Goal: Task Accomplishment & Management: Use online tool/utility

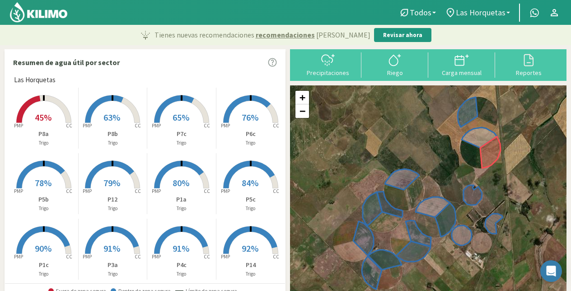
click at [486, 6] on link "Las Horquetas" at bounding box center [477, 12] width 74 height 17
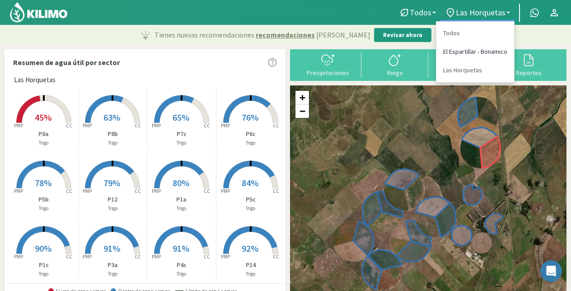
click at [469, 47] on link "El Espartillar - Bonamico" at bounding box center [475, 51] width 78 height 19
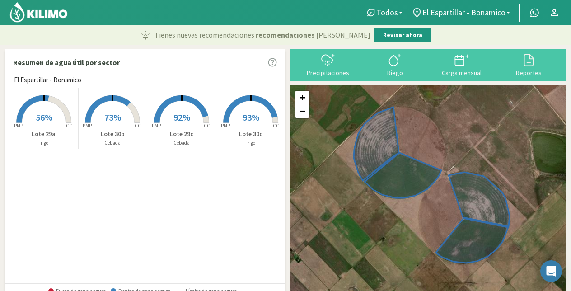
click at [182, 109] on rect at bounding box center [181, 124] width 72 height 72
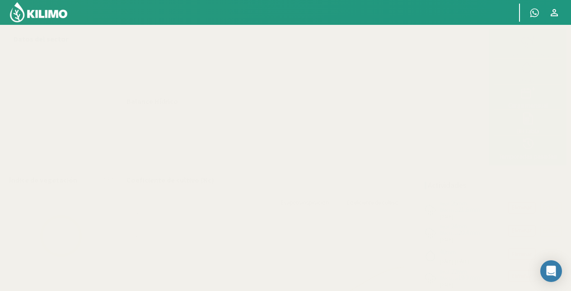
select select "1: Object"
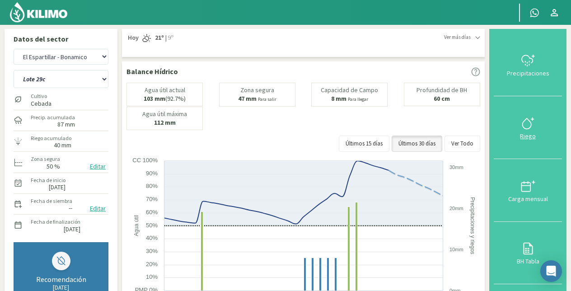
click at [529, 122] on icon at bounding box center [527, 123] width 14 height 14
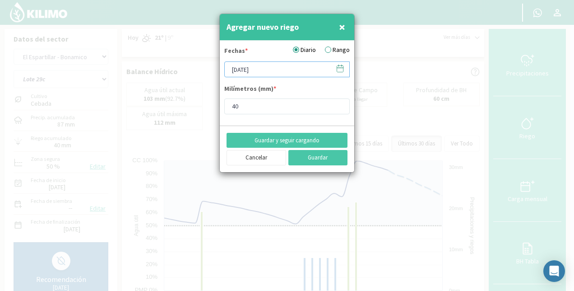
click at [250, 72] on input "[DATE]" at bounding box center [286, 69] width 125 height 16
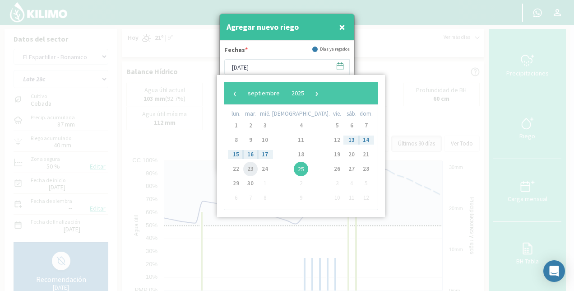
click at [254, 166] on span "23" at bounding box center [250, 169] width 14 height 14
type input "[DATE]"
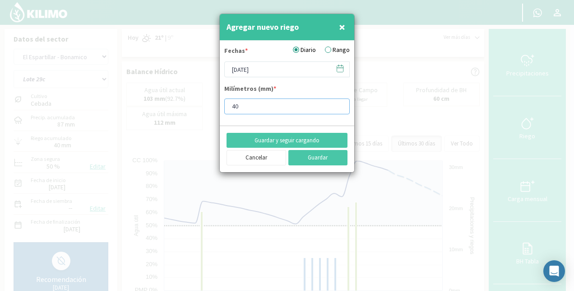
drag, startPoint x: 253, startPoint y: 107, endPoint x: 207, endPoint y: 107, distance: 45.6
click at [207, 107] on div "Agregar nuevo riego × Fechas * Diario Rango [DATE] Milímetros (mm) * 40 Guardar…" at bounding box center [287, 145] width 574 height 291
type input "2.26"
click at [315, 138] on button "Guardar y seguir cargando" at bounding box center [287, 140] width 121 height 15
click at [255, 72] on input "[DATE]" at bounding box center [286, 69] width 125 height 16
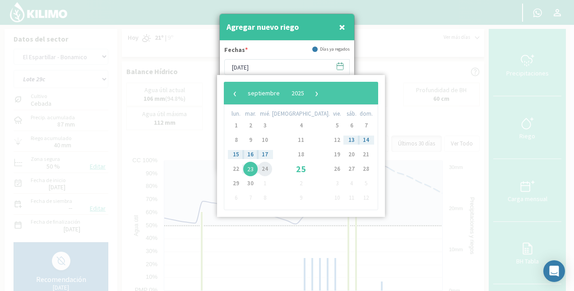
click at [269, 166] on span "24" at bounding box center [265, 169] width 14 height 14
type input "[DATE]"
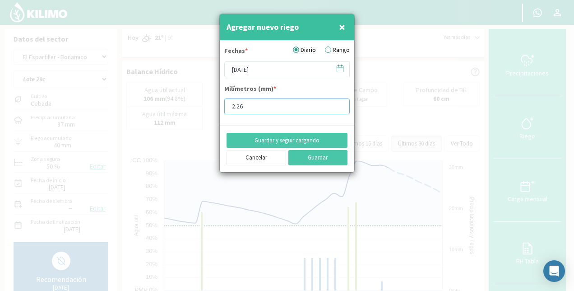
drag, startPoint x: 245, startPoint y: 107, endPoint x: 220, endPoint y: 112, distance: 25.3
click at [220, 112] on form "Fechas * Diario Rango [DATE] Milímetros (mm) * 2.26" at bounding box center [287, 83] width 135 height 85
type input "6.13"
click at [327, 156] on button "Guardar" at bounding box center [318, 157] width 60 height 15
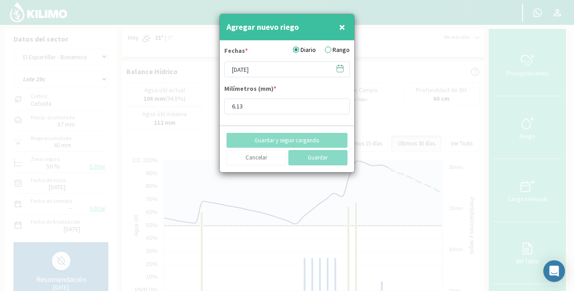
type input "[DATE]"
